Goal: Task Accomplishment & Management: Manage account settings

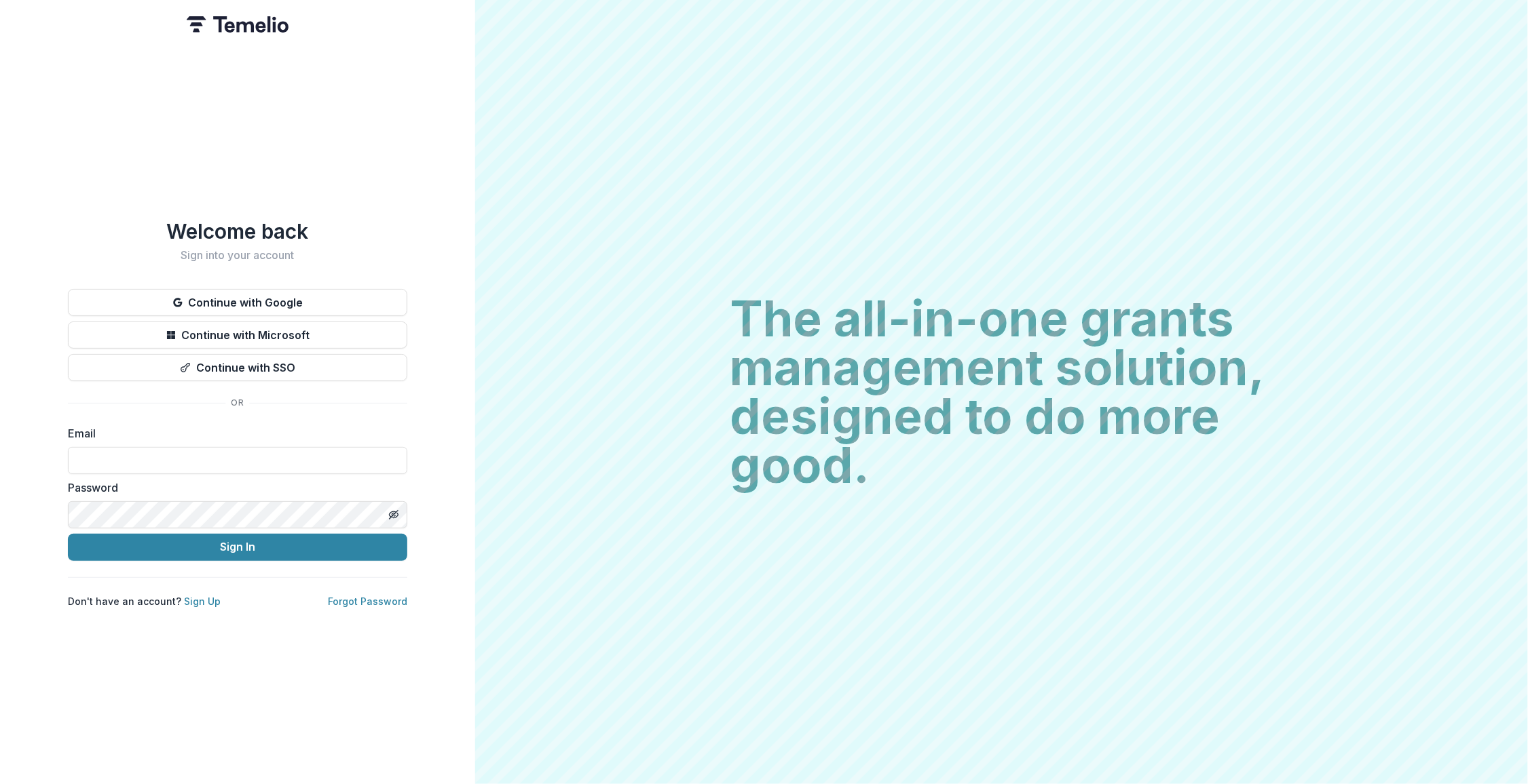
click at [230, 436] on div "Email" at bounding box center [237, 450] width 339 height 49
click at [239, 450] on input at bounding box center [237, 460] width 339 height 27
type input "**********"
click at [274, 540] on button "Sign In" at bounding box center [237, 547] width 339 height 27
